Goal: Transaction & Acquisition: Purchase product/service

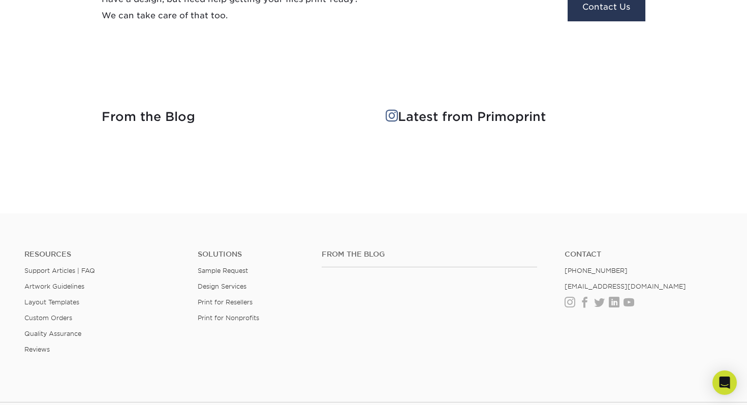
scroll to position [1280, 0]
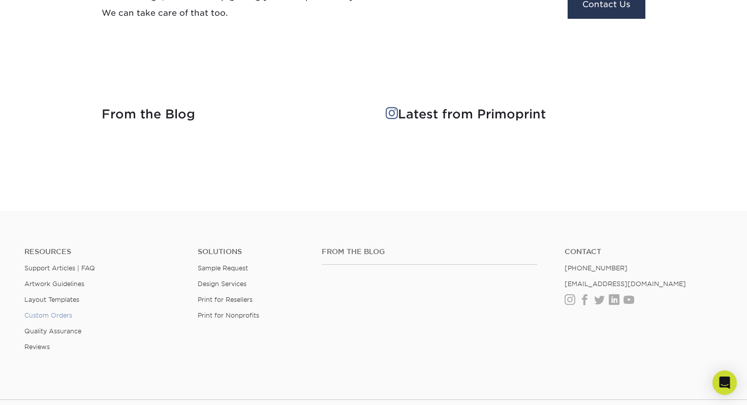
click at [62, 316] on link "Custom Orders" at bounding box center [48, 315] width 48 height 8
